Goal: Information Seeking & Learning: Learn about a topic

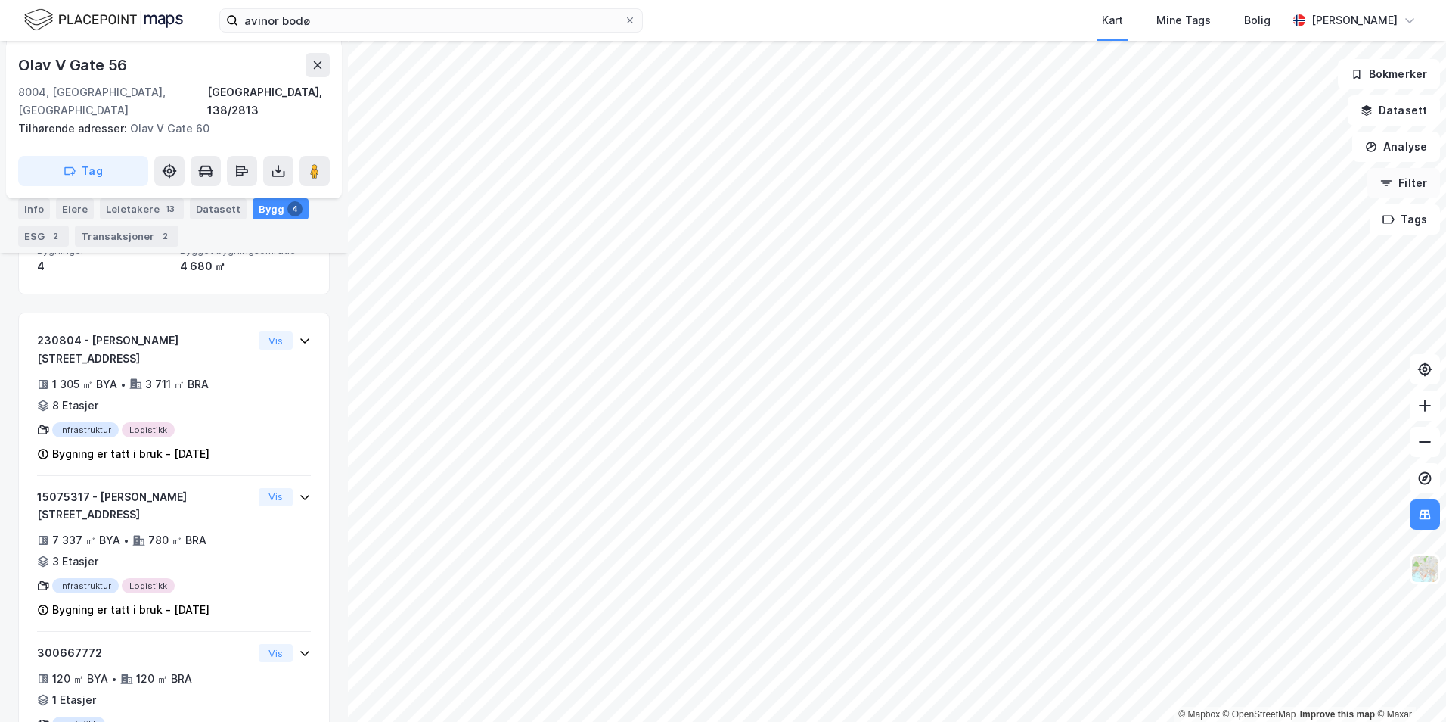
scroll to position [355, 0]
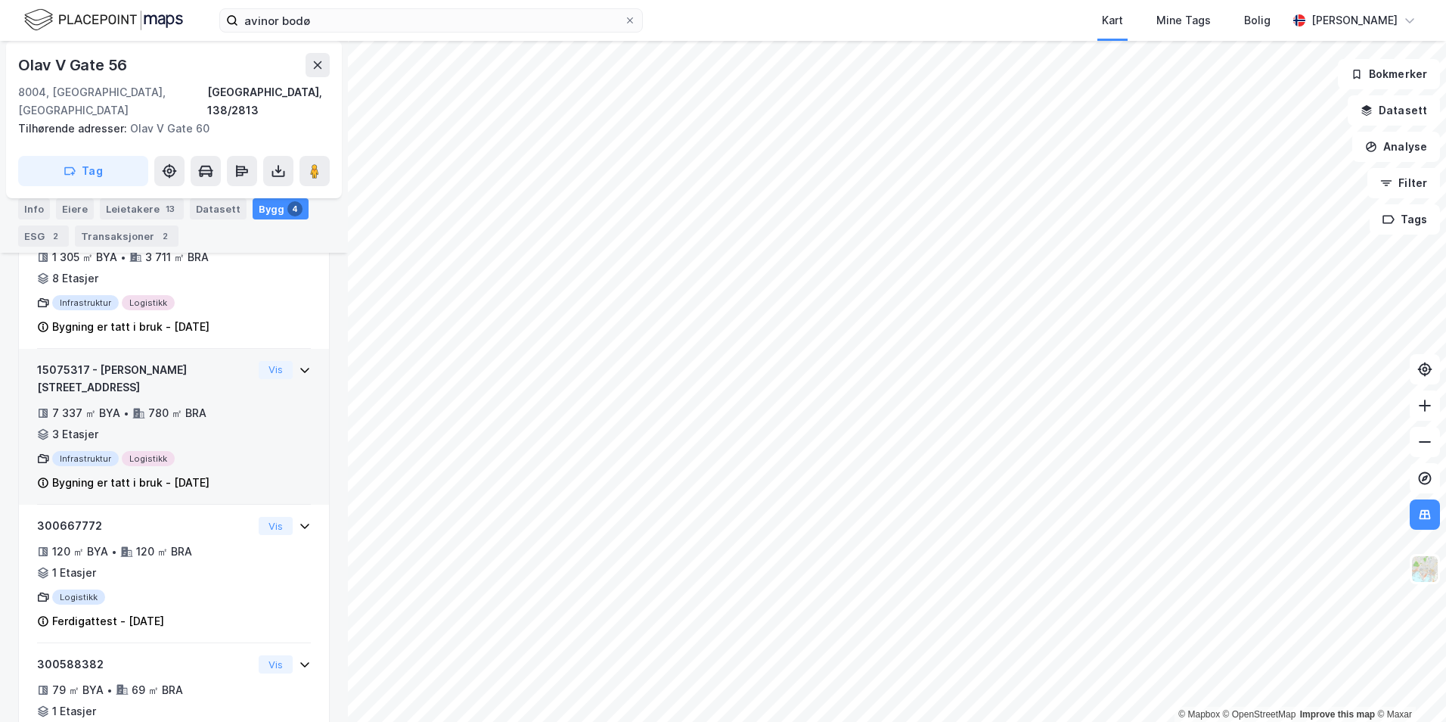
click at [151, 404] on div "780 ㎡ BRA" at bounding box center [177, 413] width 58 height 18
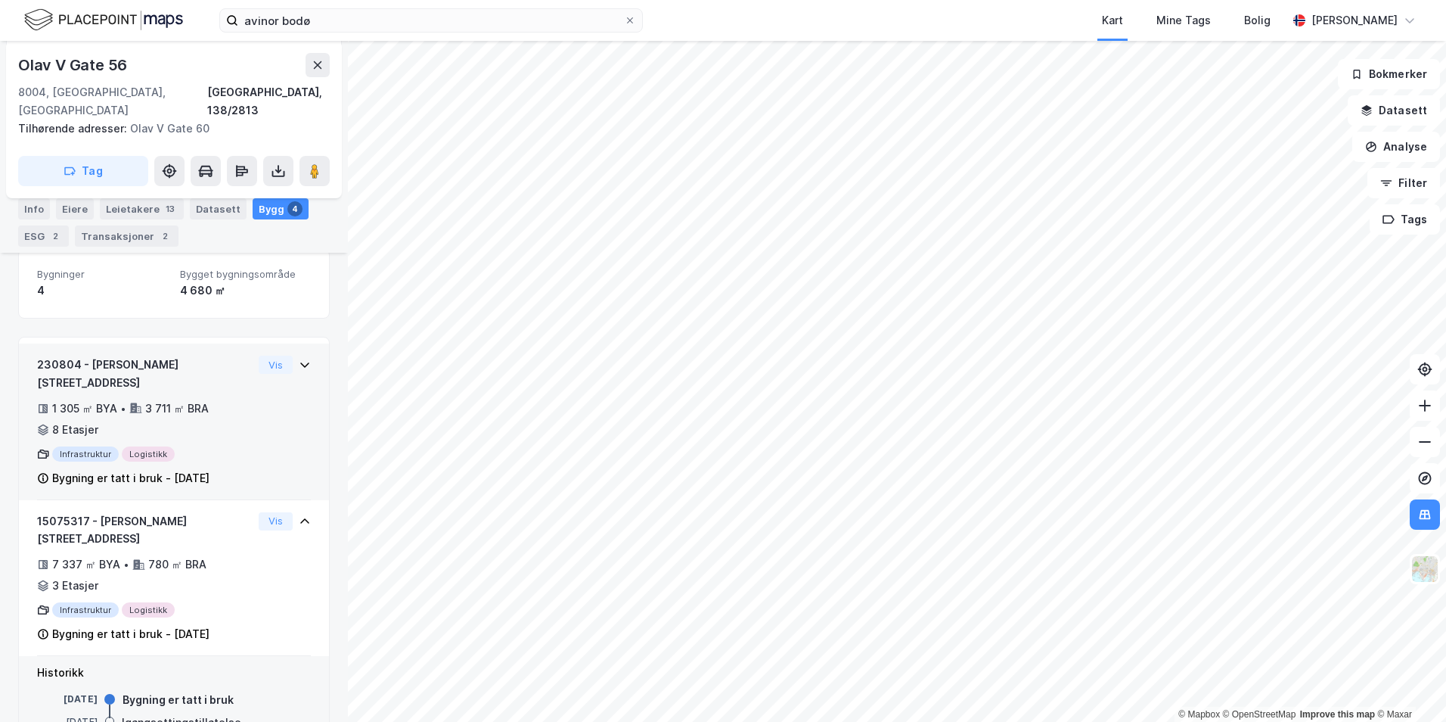
scroll to position [280, 0]
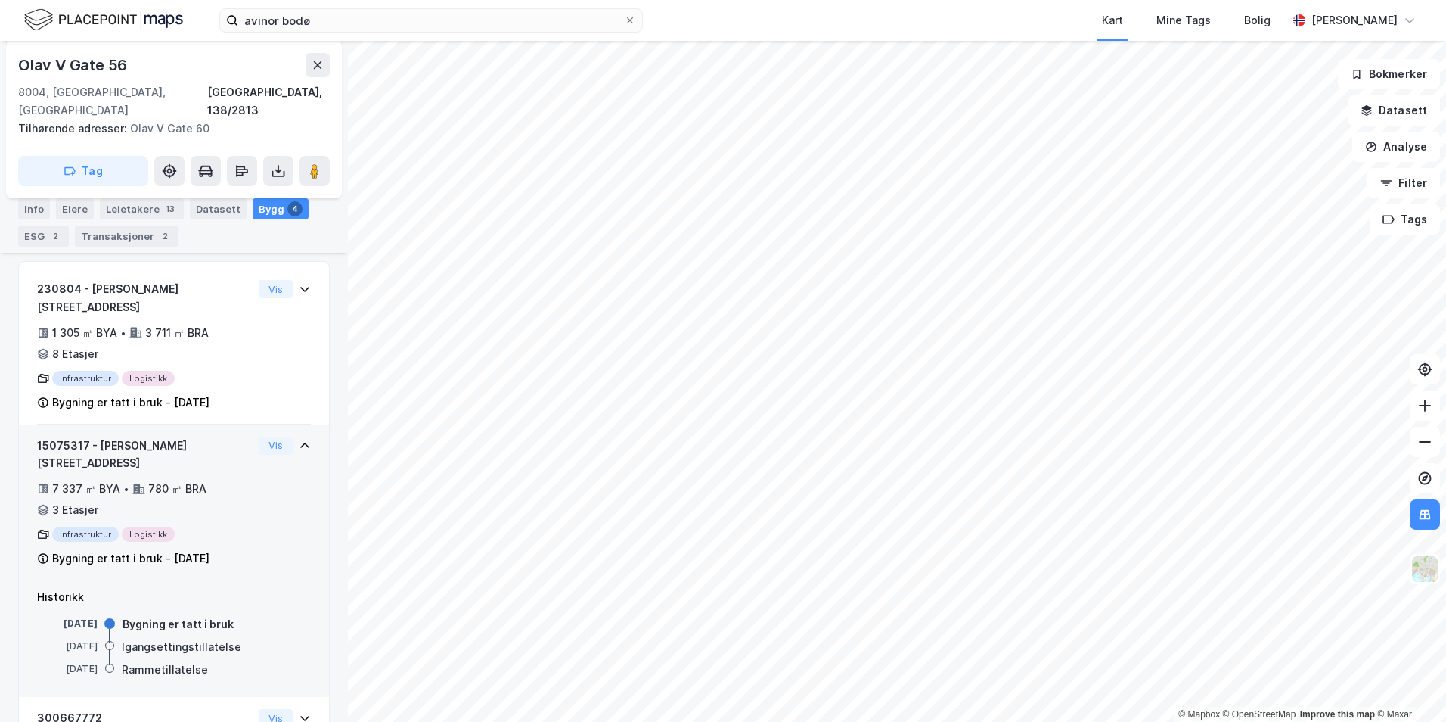
click at [133, 483] on icon at bounding box center [139, 488] width 12 height 10
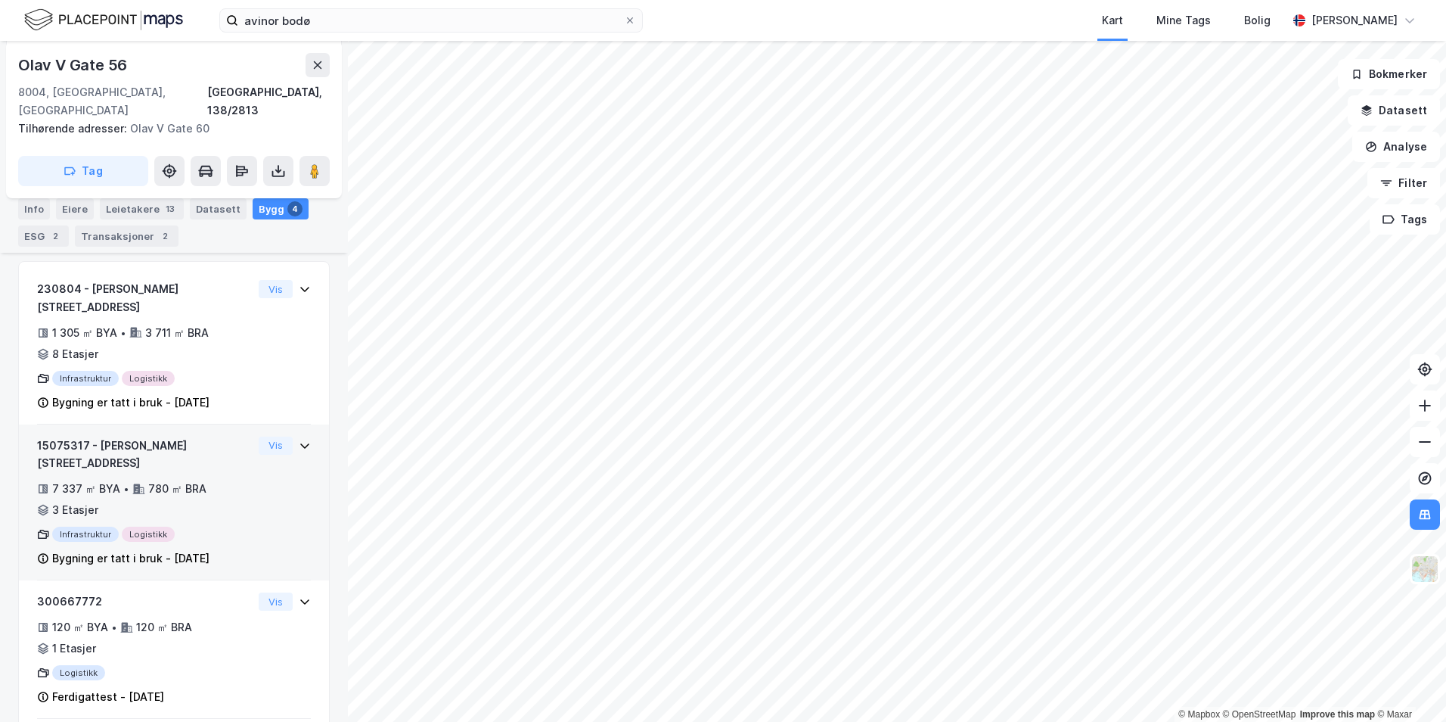
click at [133, 483] on icon at bounding box center [139, 488] width 12 height 10
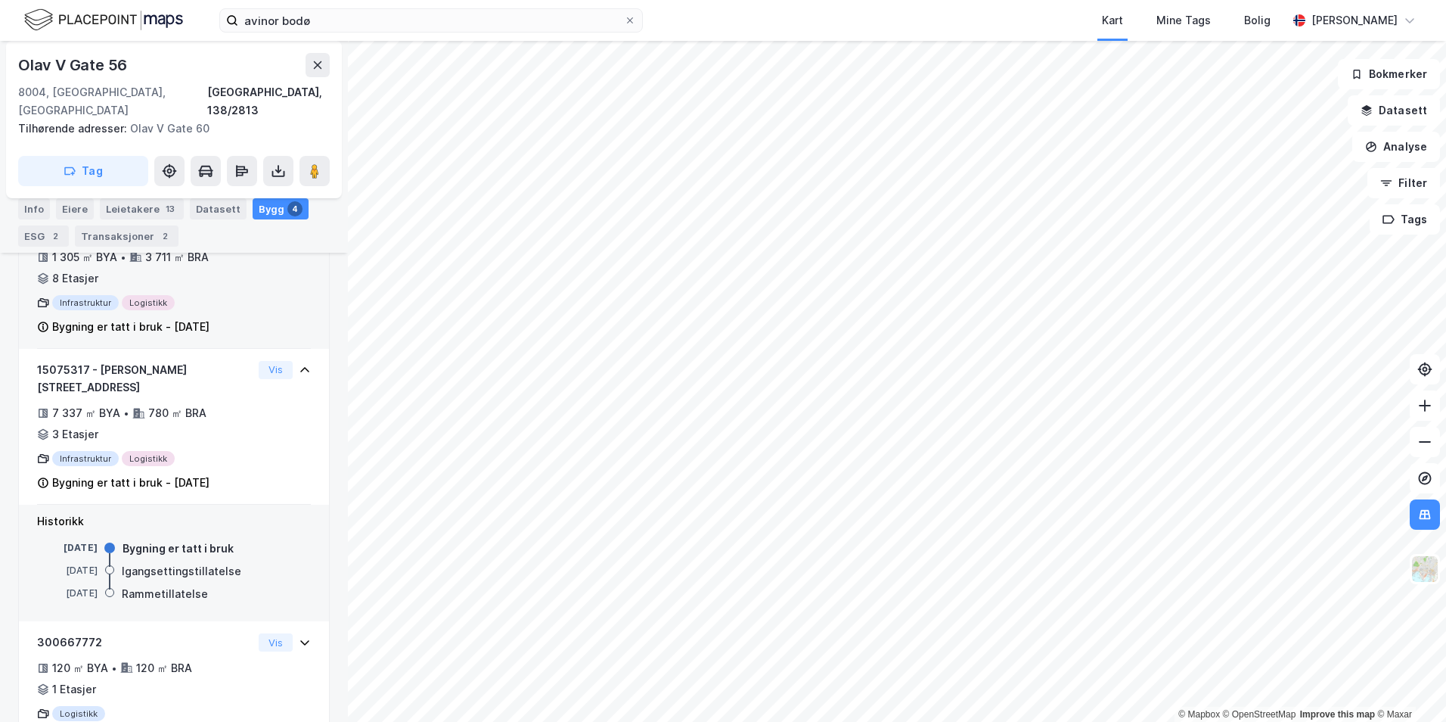
scroll to position [217, 0]
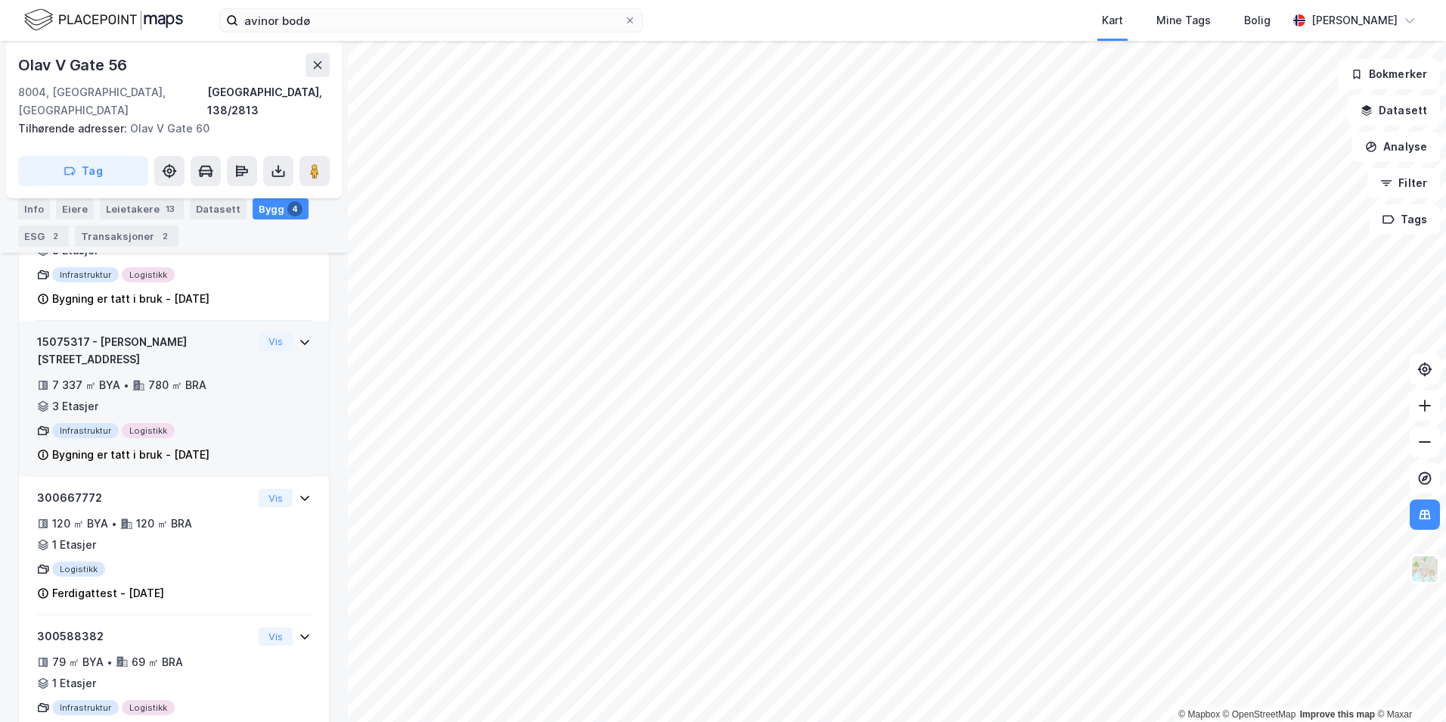
scroll to position [385, 0]
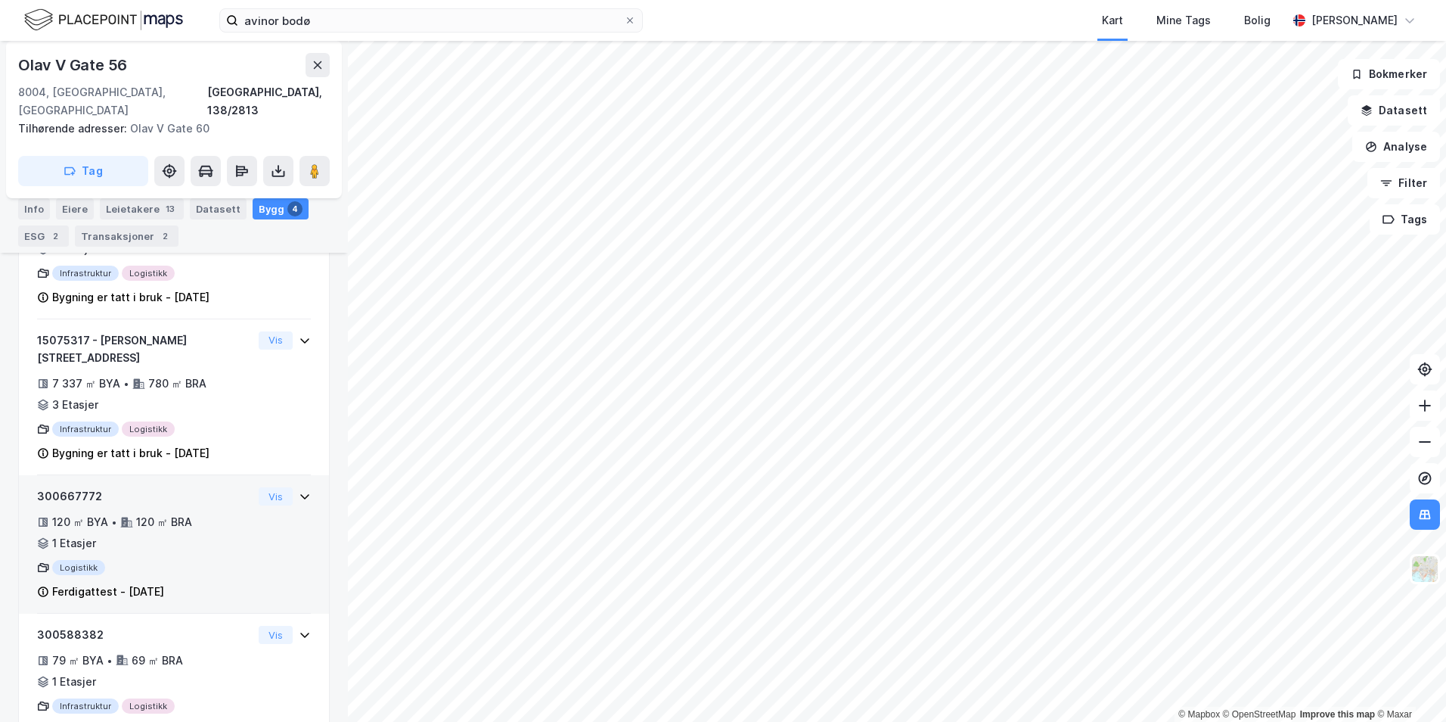
click at [143, 513] on div "120 ㎡ BYA • 120 ㎡ BRA • 1 Etasjer" at bounding box center [145, 532] width 216 height 39
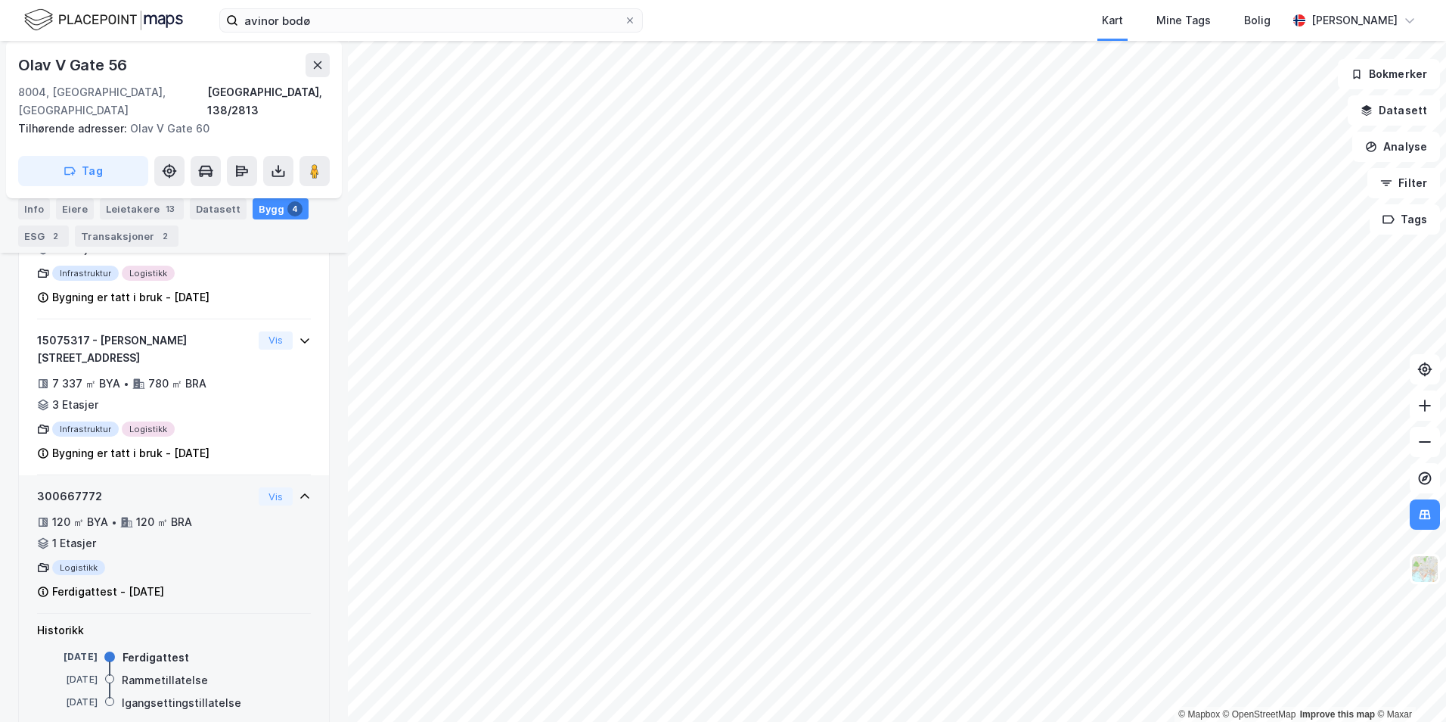
click at [193, 513] on div "120 ㎡ BYA • 120 ㎡ BRA • 1 Etasjer" at bounding box center [145, 532] width 216 height 39
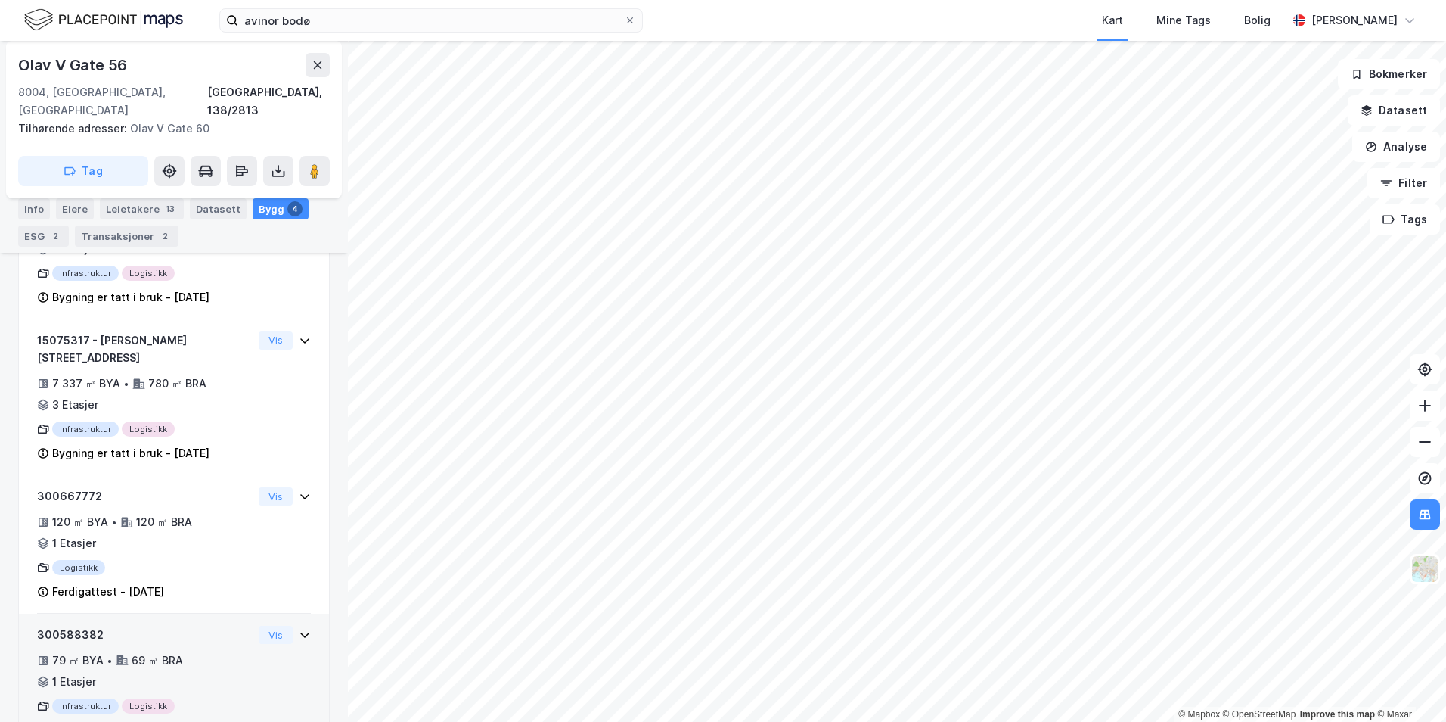
click at [123, 653] on icon at bounding box center [122, 659] width 13 height 13
click at [189, 651] on div "79 ㎡ BYA • 69 ㎡ BRA • 1 Etasjer" at bounding box center [145, 670] width 216 height 39
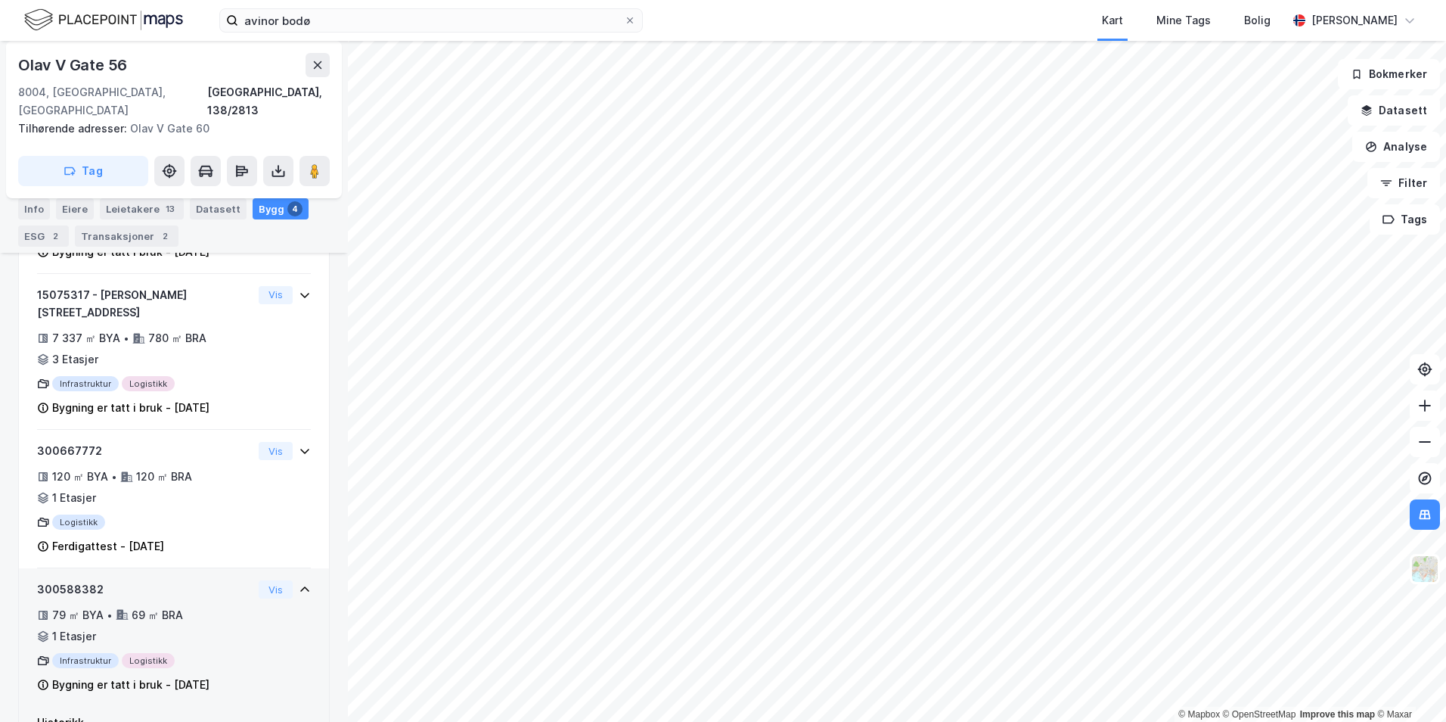
scroll to position [501, 0]
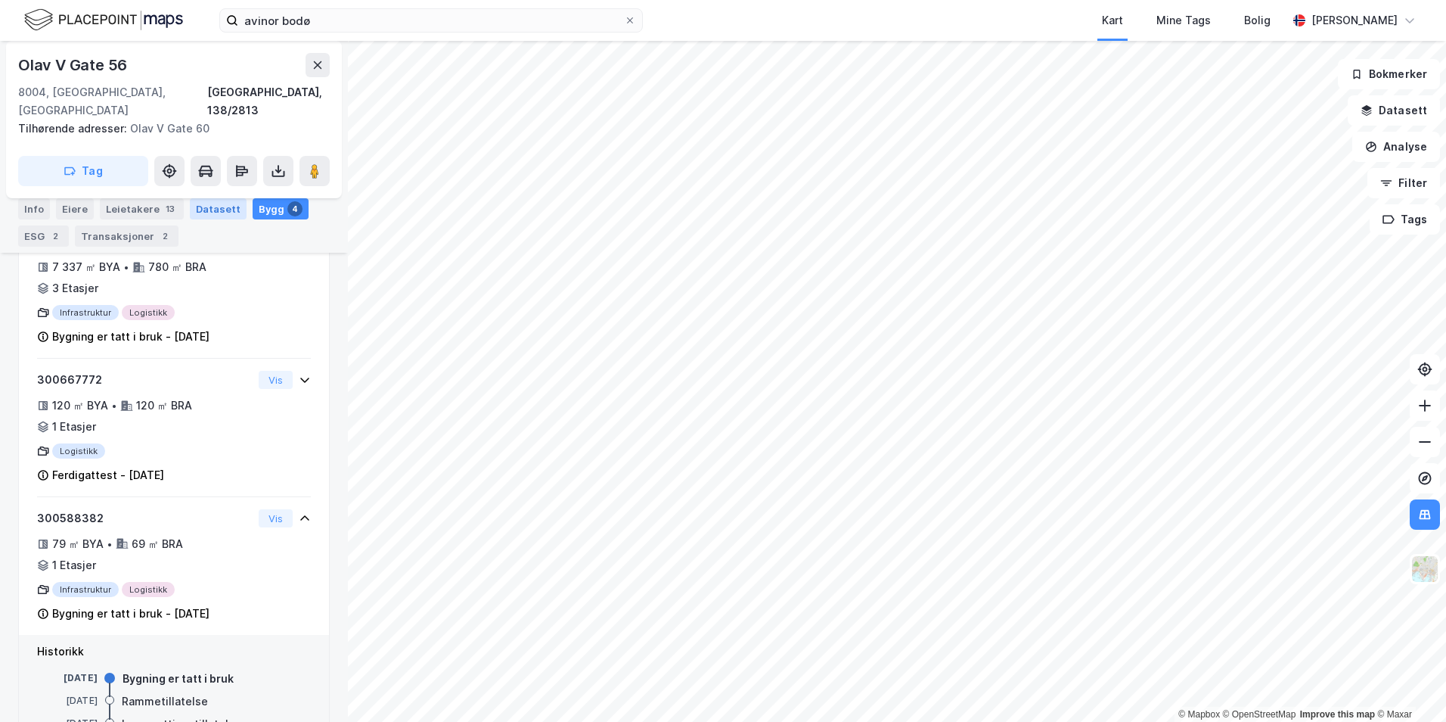
click at [207, 209] on div "Datasett" at bounding box center [218, 208] width 57 height 21
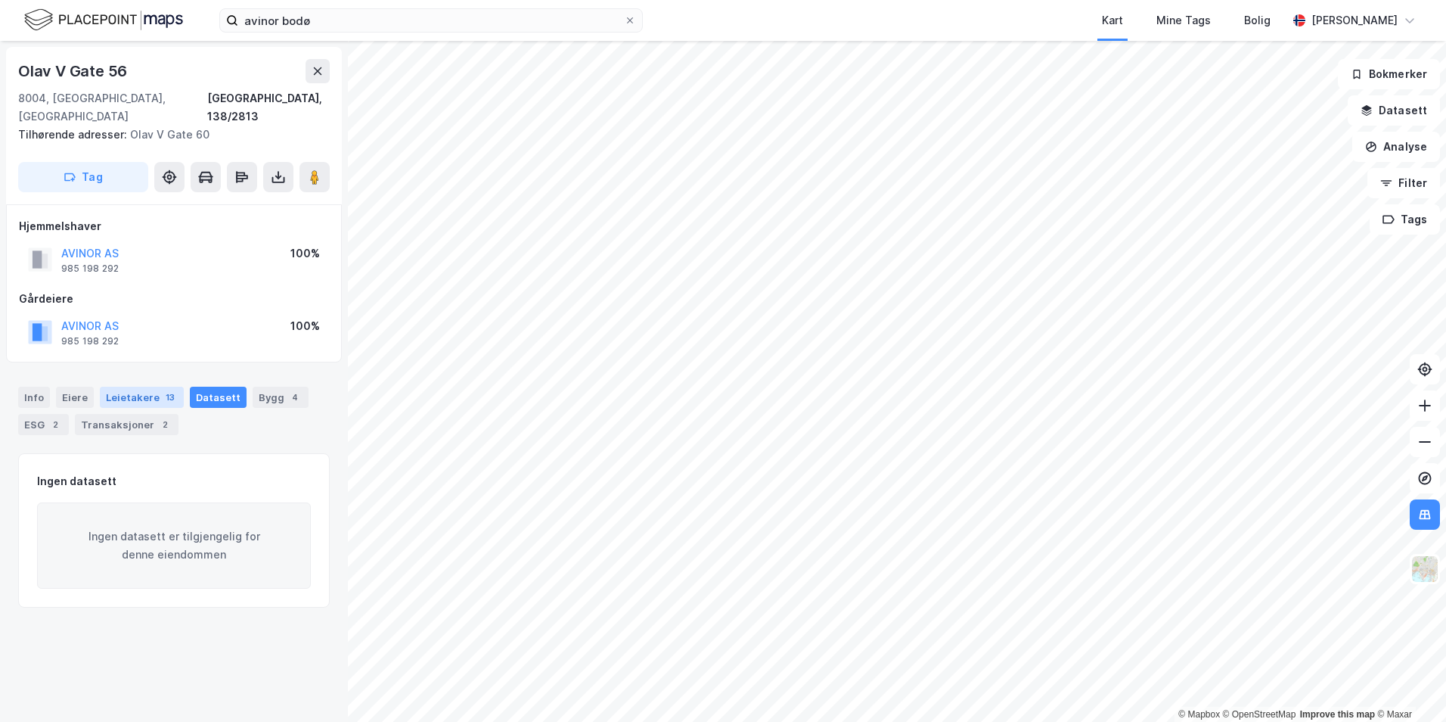
click at [141, 386] on div "Leietakere 13" at bounding box center [142, 396] width 84 height 21
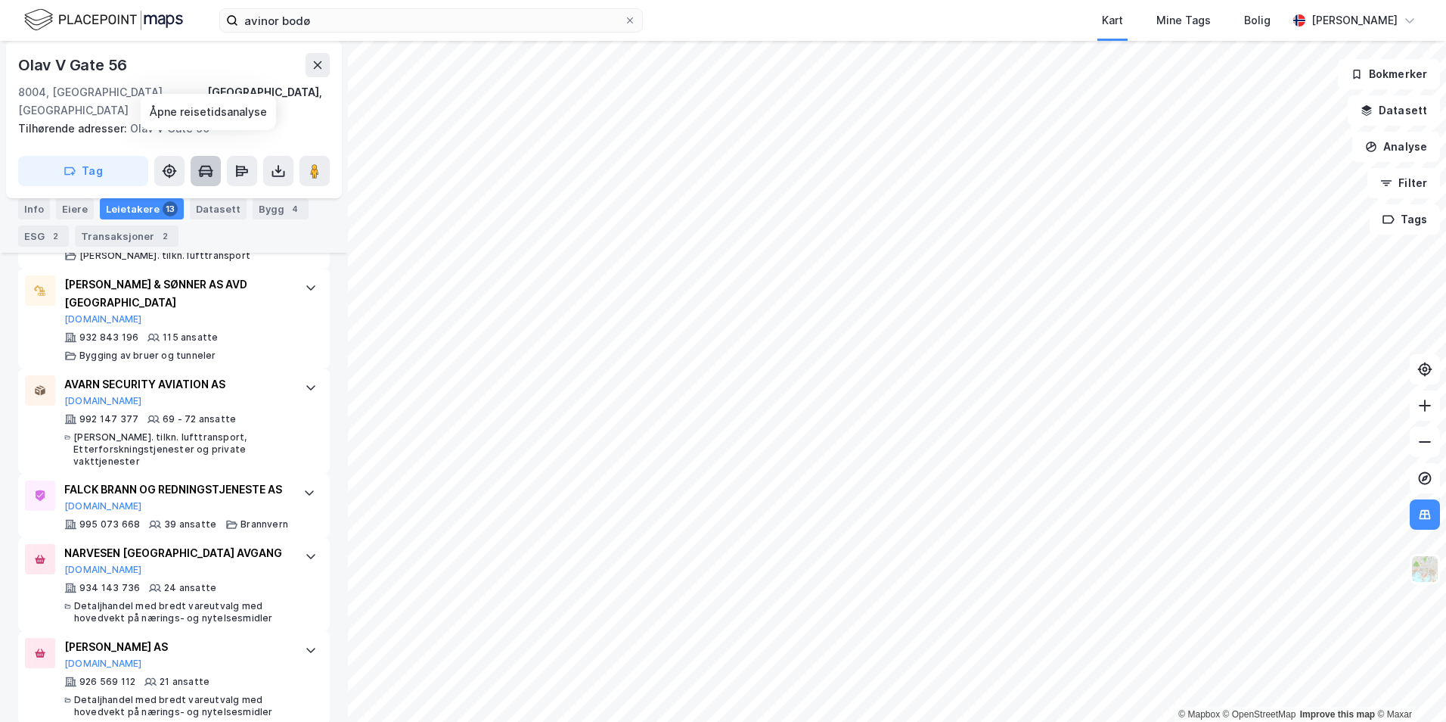
scroll to position [296, 0]
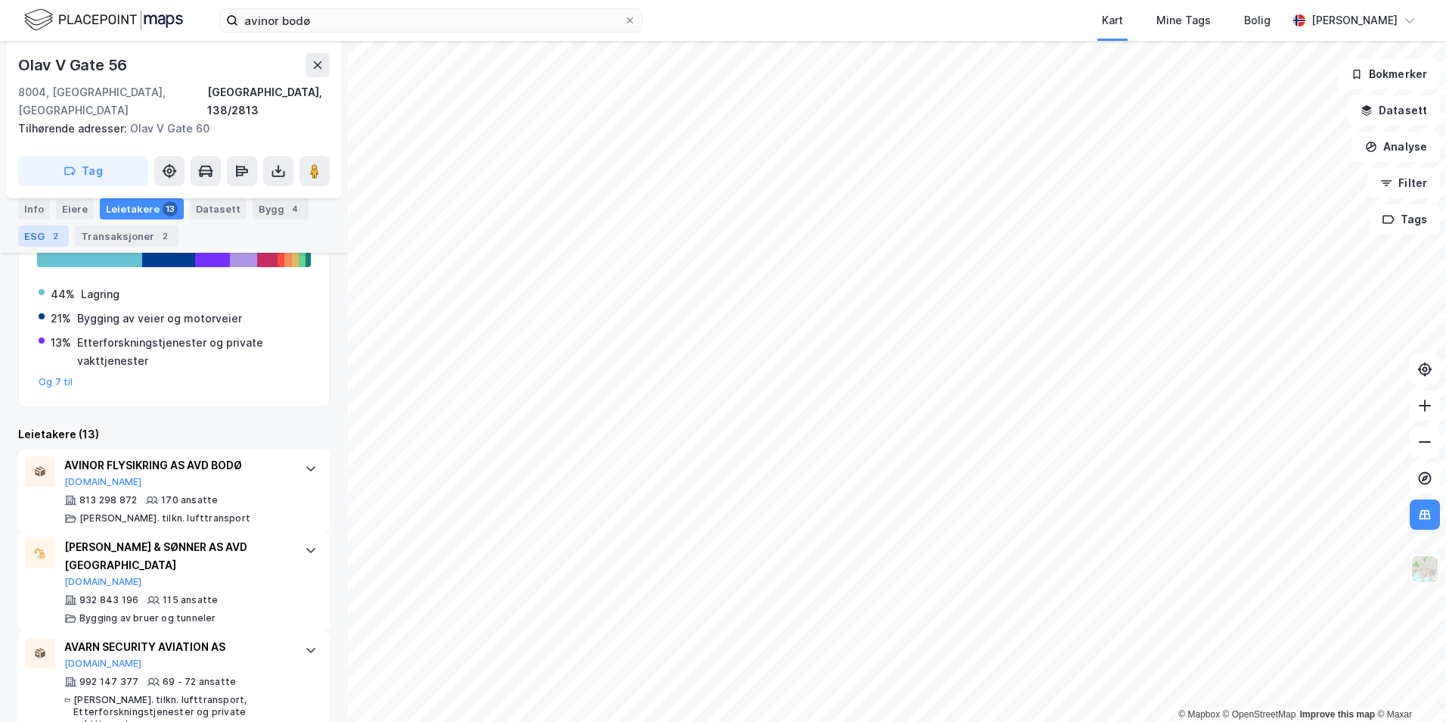
click at [45, 233] on div "ESG 2" at bounding box center [43, 235] width 51 height 21
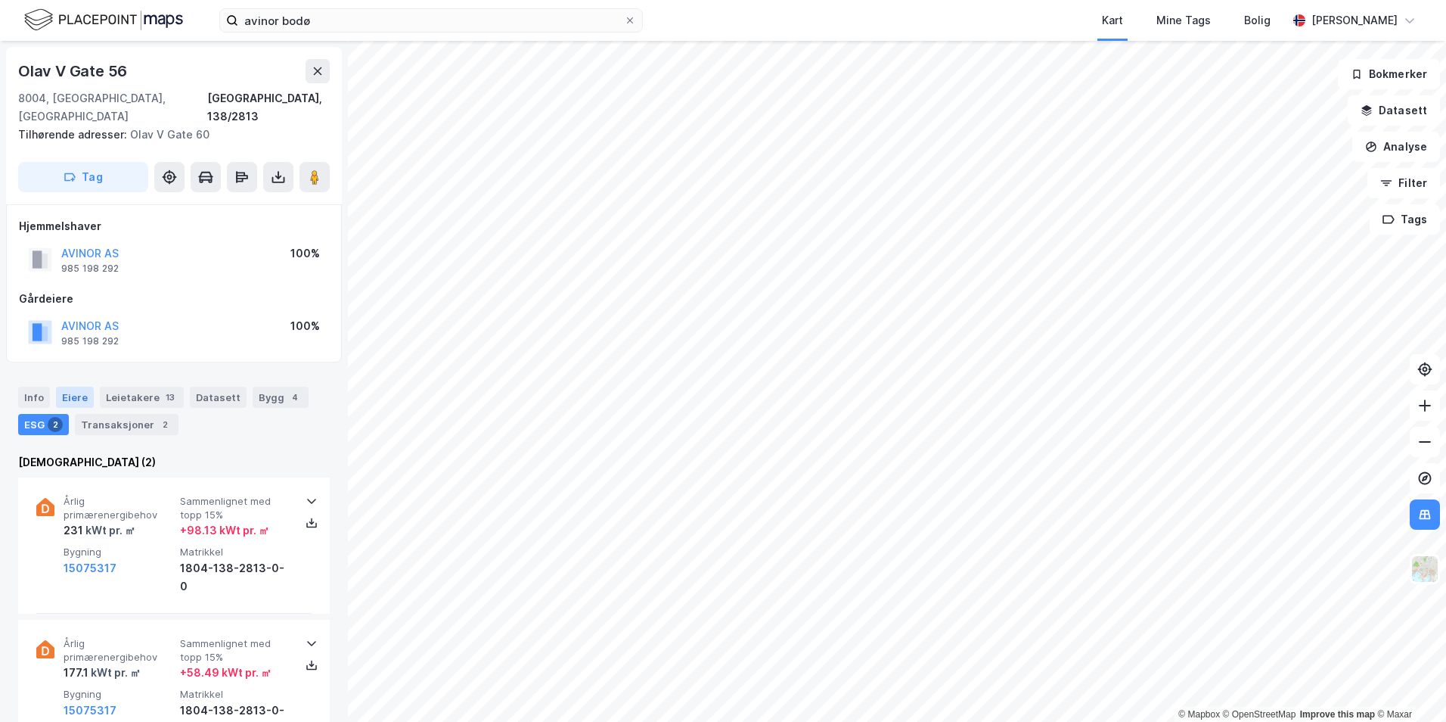
click at [71, 386] on div "Eiere" at bounding box center [75, 396] width 38 height 21
